Goal: Use online tool/utility

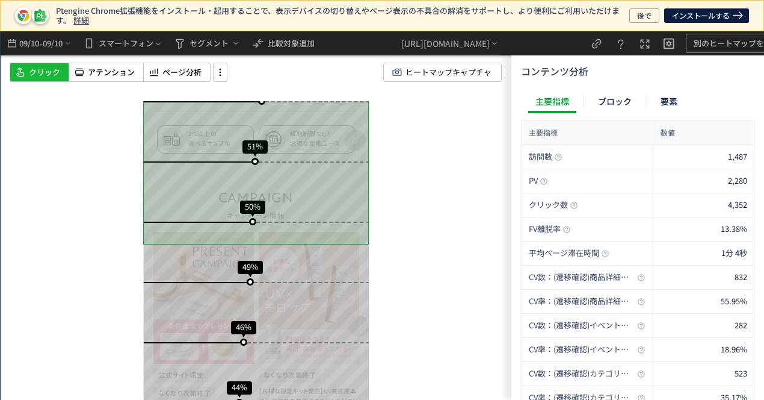
scroll to position [662, 0]
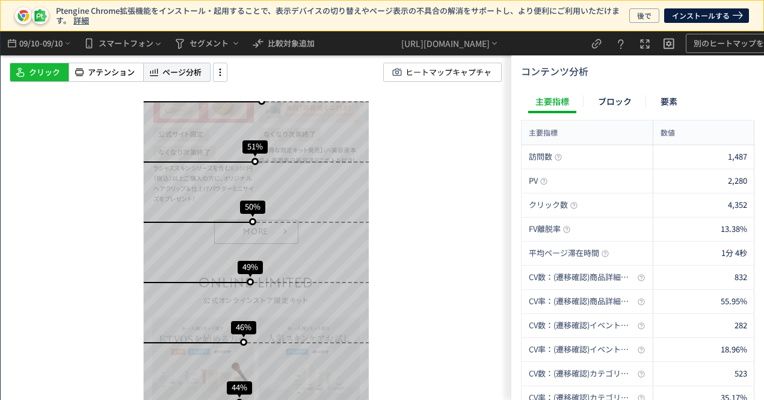
click at [197, 72] on span "ページ分析" at bounding box center [181, 72] width 39 height 11
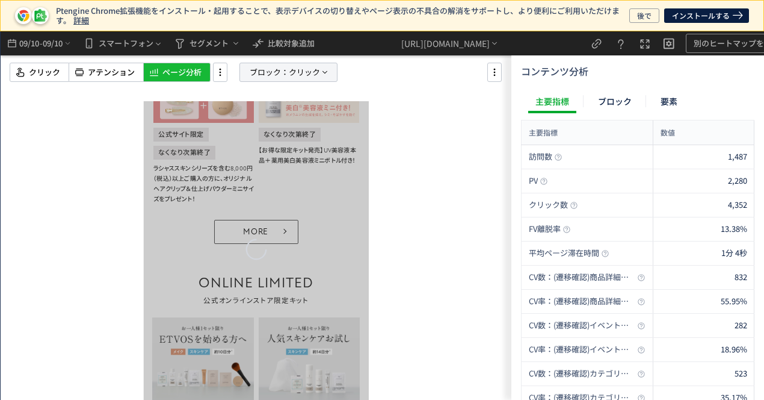
click at [288, 72] on p "ブロック： クリック" at bounding box center [288, 72] width 98 height 19
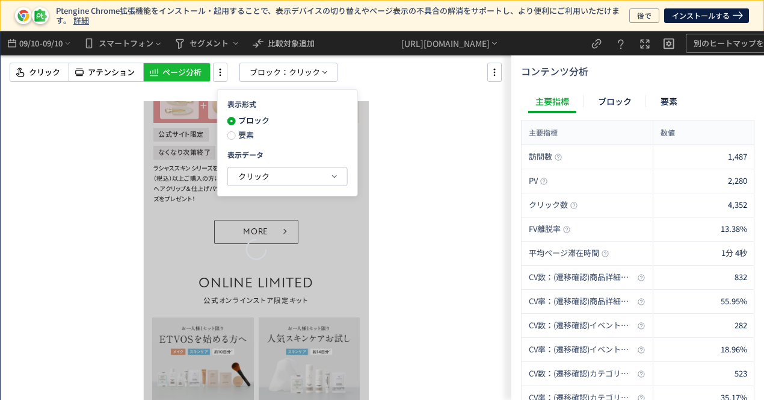
click at [246, 132] on span "要素" at bounding box center [245, 134] width 18 height 11
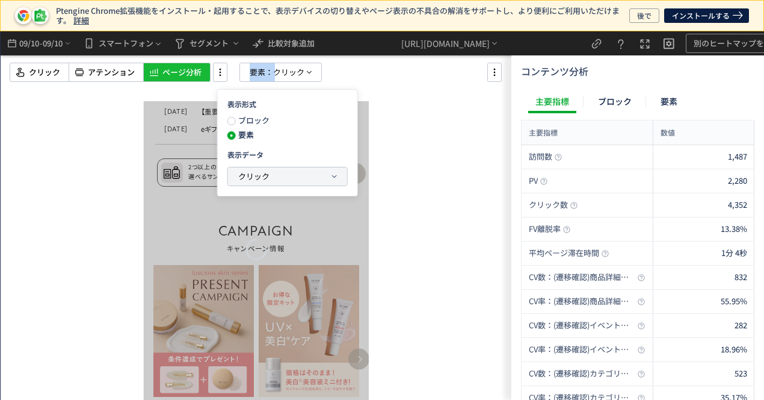
click at [241, 177] on span "クリック" at bounding box center [253, 175] width 31 height 11
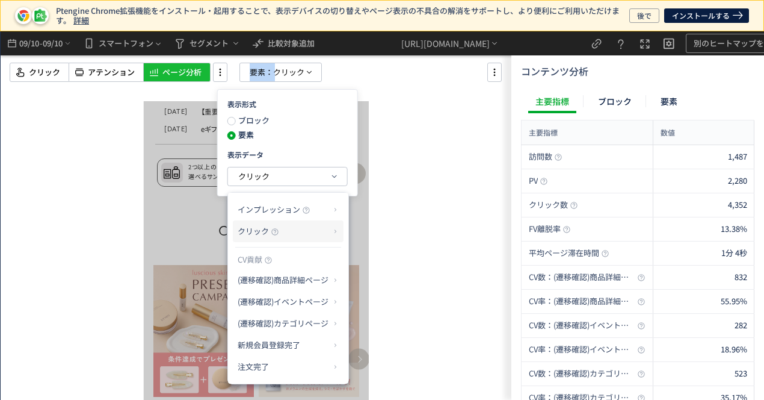
click at [279, 236] on p "クリック" at bounding box center [284, 231] width 92 height 20
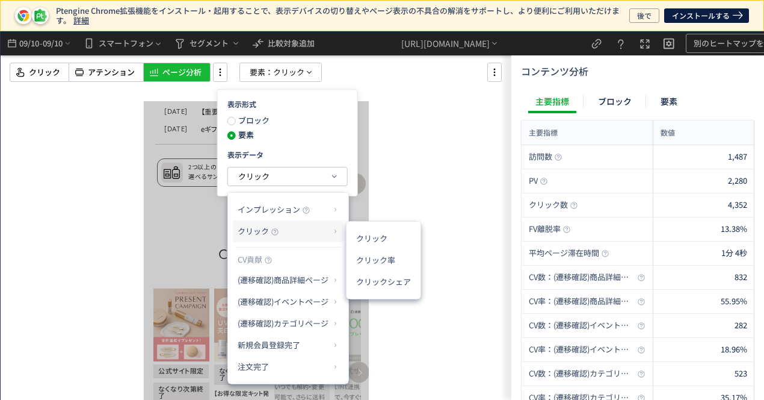
click at [294, 232] on p "クリック" at bounding box center [284, 231] width 92 height 20
drag, startPoint x: 216, startPoint y: 147, endPoint x: 314, endPoint y: 232, distance: 129.3
click at [314, 232] on p "クリック" at bounding box center [284, 231] width 92 height 20
click at [405, 259] on li "クリック率" at bounding box center [383, 260] width 64 height 22
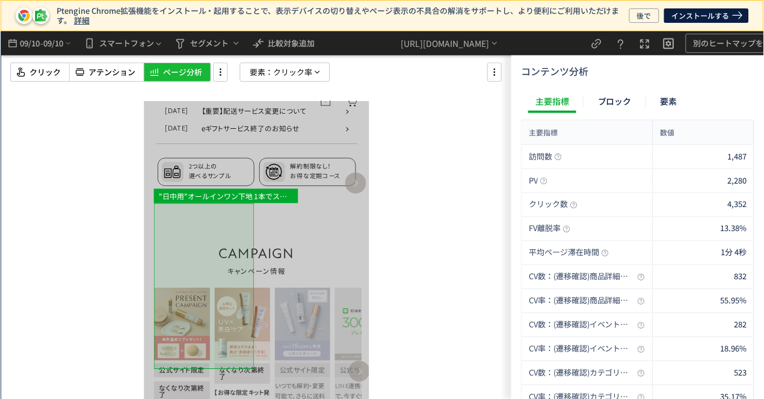
scroll to position [963, 0]
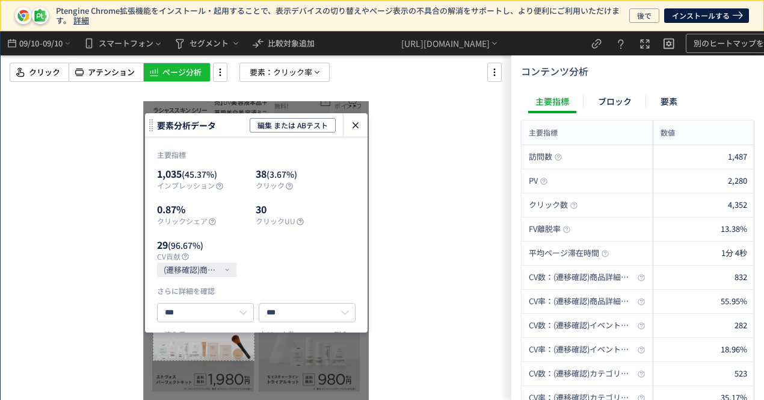
click at [349, 119] on icon "heatmap-click-data-modal" at bounding box center [355, 125] width 14 height 14
